Goal: Navigation & Orientation: Go to known website

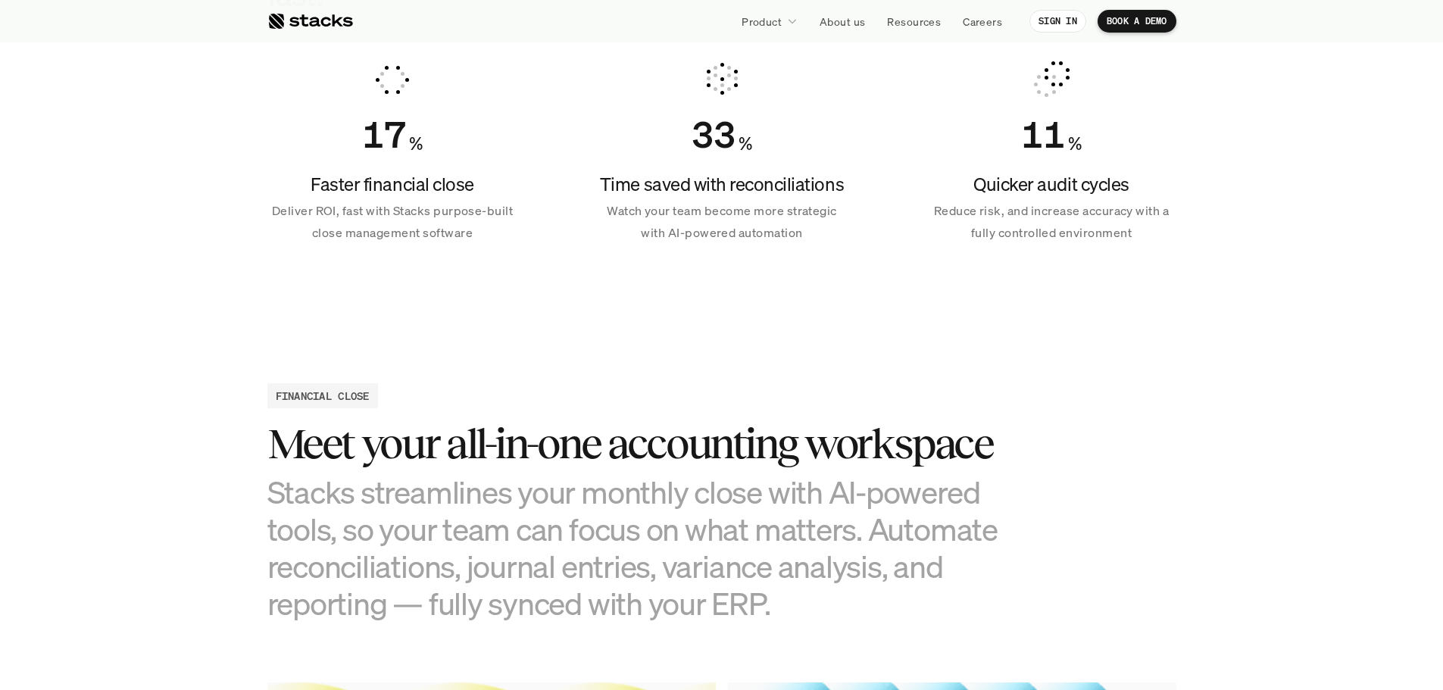
click at [304, 22] on div at bounding box center [310, 21] width 86 height 18
